Goal: Task Accomplishment & Management: Manage account settings

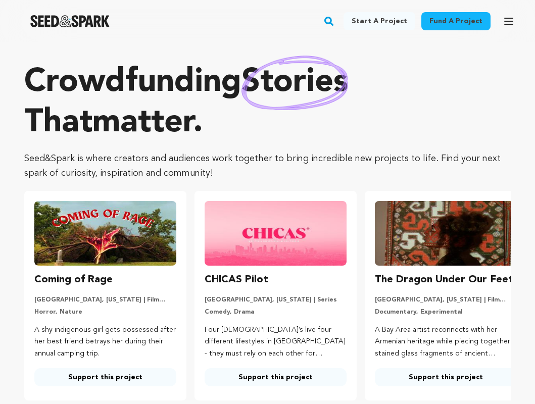
click at [508, 19] on icon "button" at bounding box center [509, 21] width 12 height 12
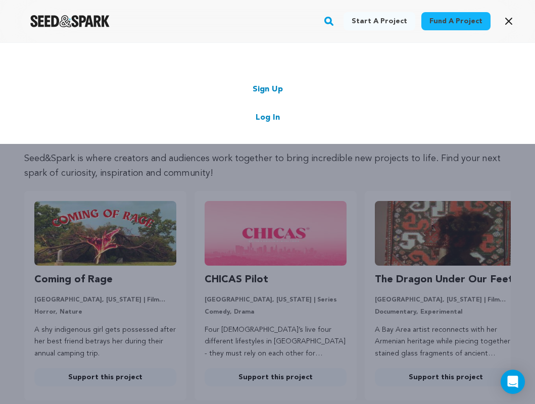
click at [261, 116] on link "Log In" at bounding box center [268, 118] width 24 height 12
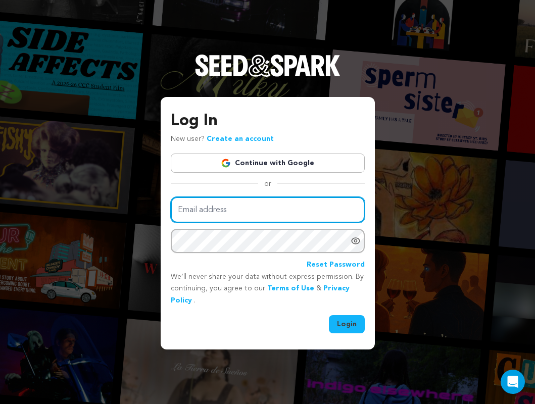
type input "skippingtownfilm@gmail.com"
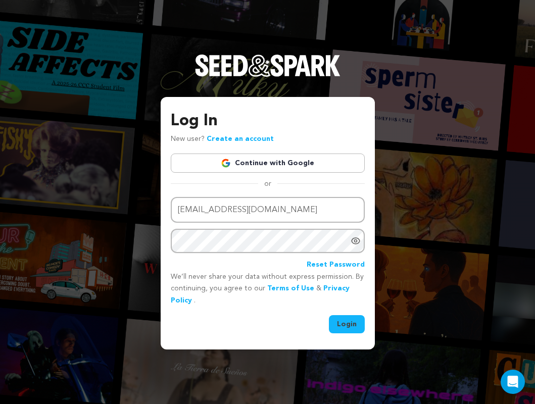
click at [341, 319] on button "Login" at bounding box center [347, 324] width 36 height 18
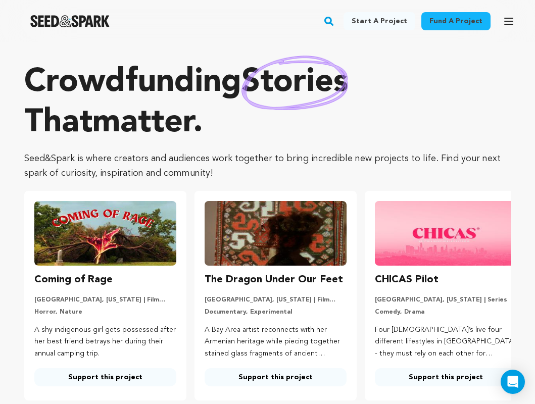
click at [508, 20] on icon "button" at bounding box center [509, 21] width 12 height 12
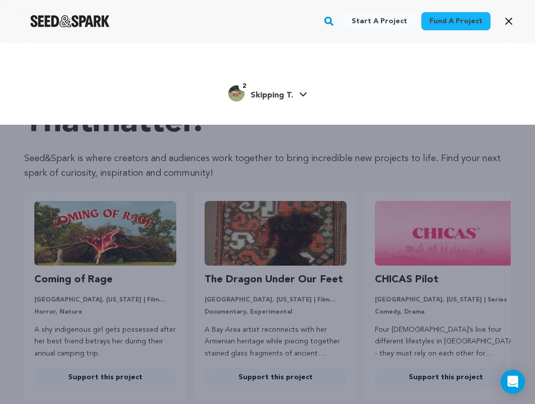
click at [293, 95] on link "2 Skipping T. Skipping T." at bounding box center [267, 92] width 79 height 18
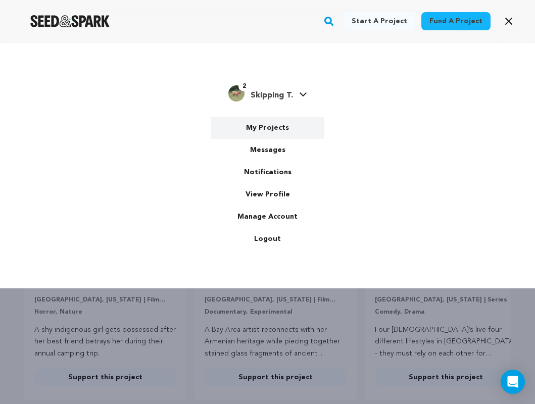
click at [273, 124] on link "My Projects" at bounding box center [267, 128] width 113 height 22
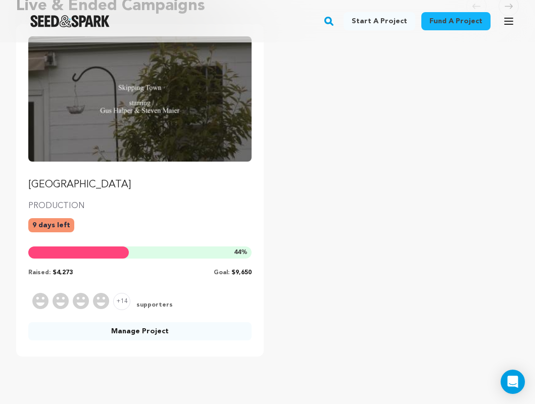
scroll to position [153, 0]
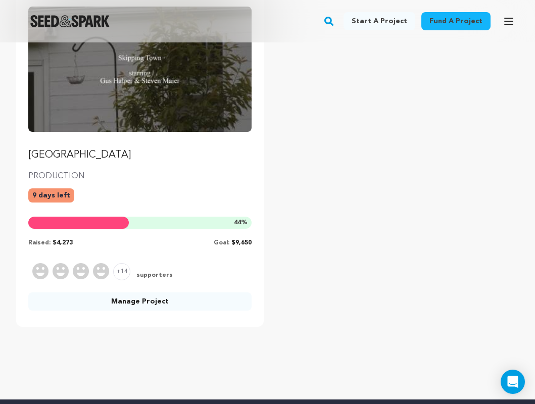
click at [140, 301] on link "Manage Project" at bounding box center [139, 302] width 223 height 18
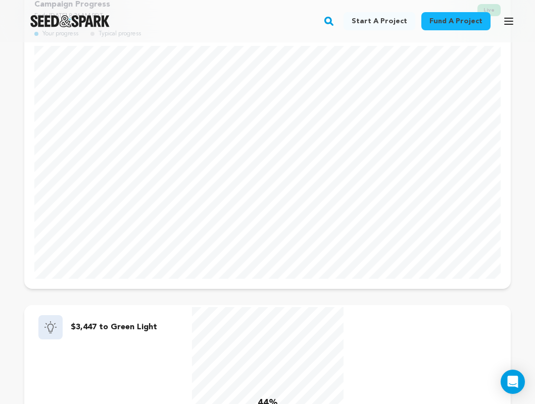
scroll to position [67, 0]
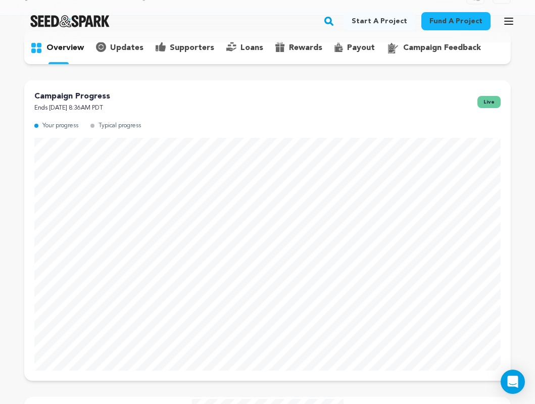
click at [190, 51] on p "supporters" at bounding box center [192, 48] width 44 height 12
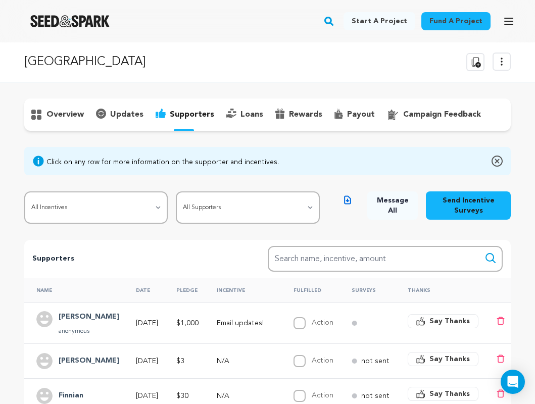
click at [56, 120] on p "overview" at bounding box center [65, 115] width 37 height 12
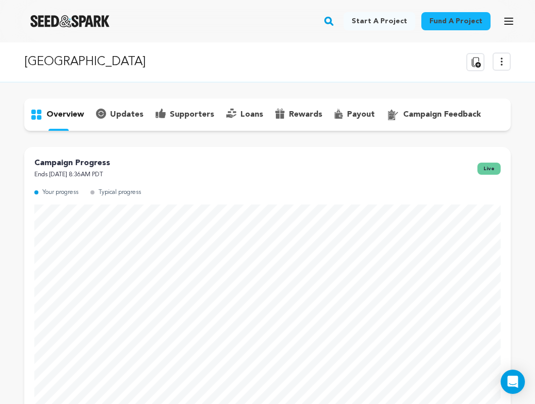
click at [112, 111] on p "updates" at bounding box center [126, 115] width 33 height 12
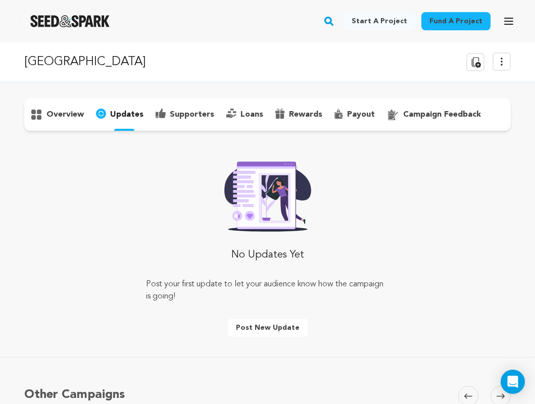
scroll to position [-1, 0]
click at [70, 118] on p "overview" at bounding box center [65, 115] width 37 height 12
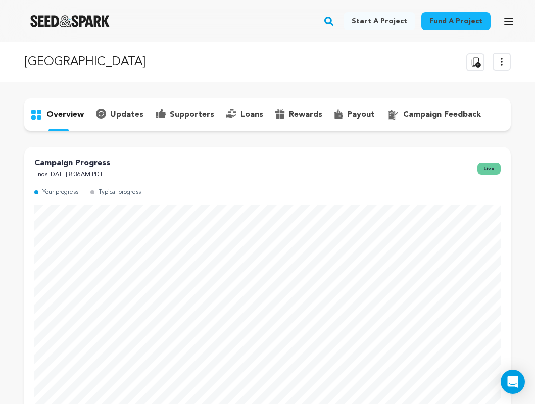
click at [496, 65] on icon at bounding box center [502, 62] width 12 height 12
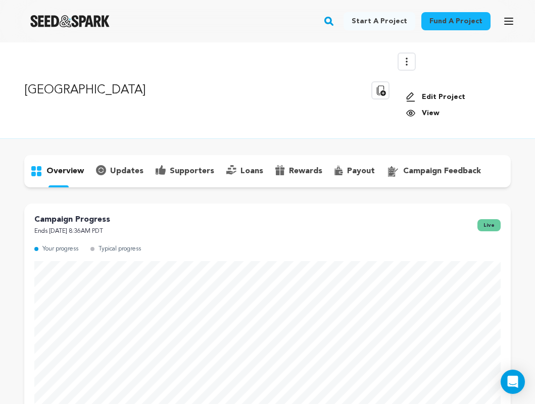
click at [503, 20] on icon "button" at bounding box center [509, 21] width 12 height 12
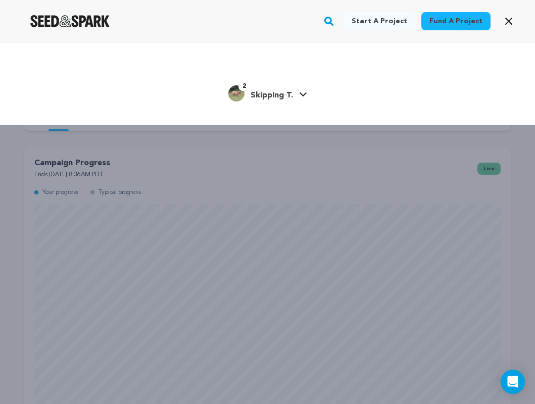
click at [293, 103] on span "2 Skipping T." at bounding box center [267, 99] width 79 height 7
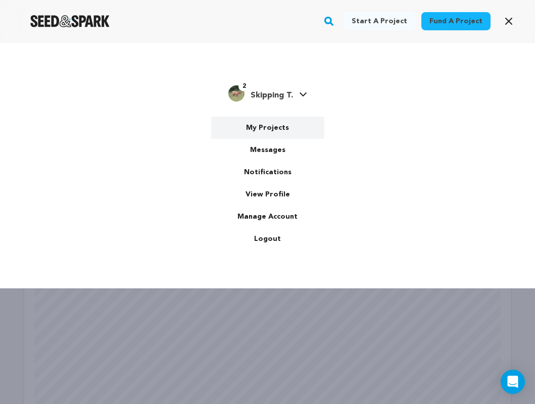
click at [267, 130] on link "My Projects" at bounding box center [267, 128] width 113 height 22
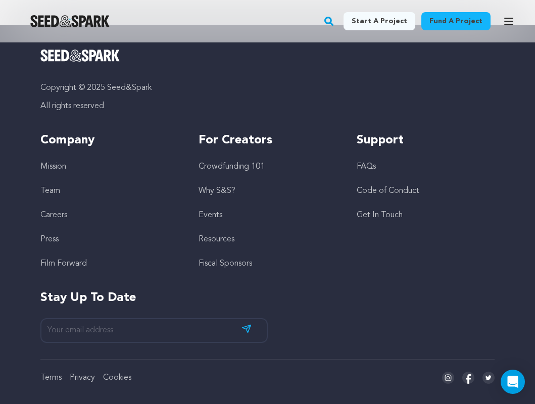
scroll to position [527, 0]
